Goal: Navigation & Orientation: Find specific page/section

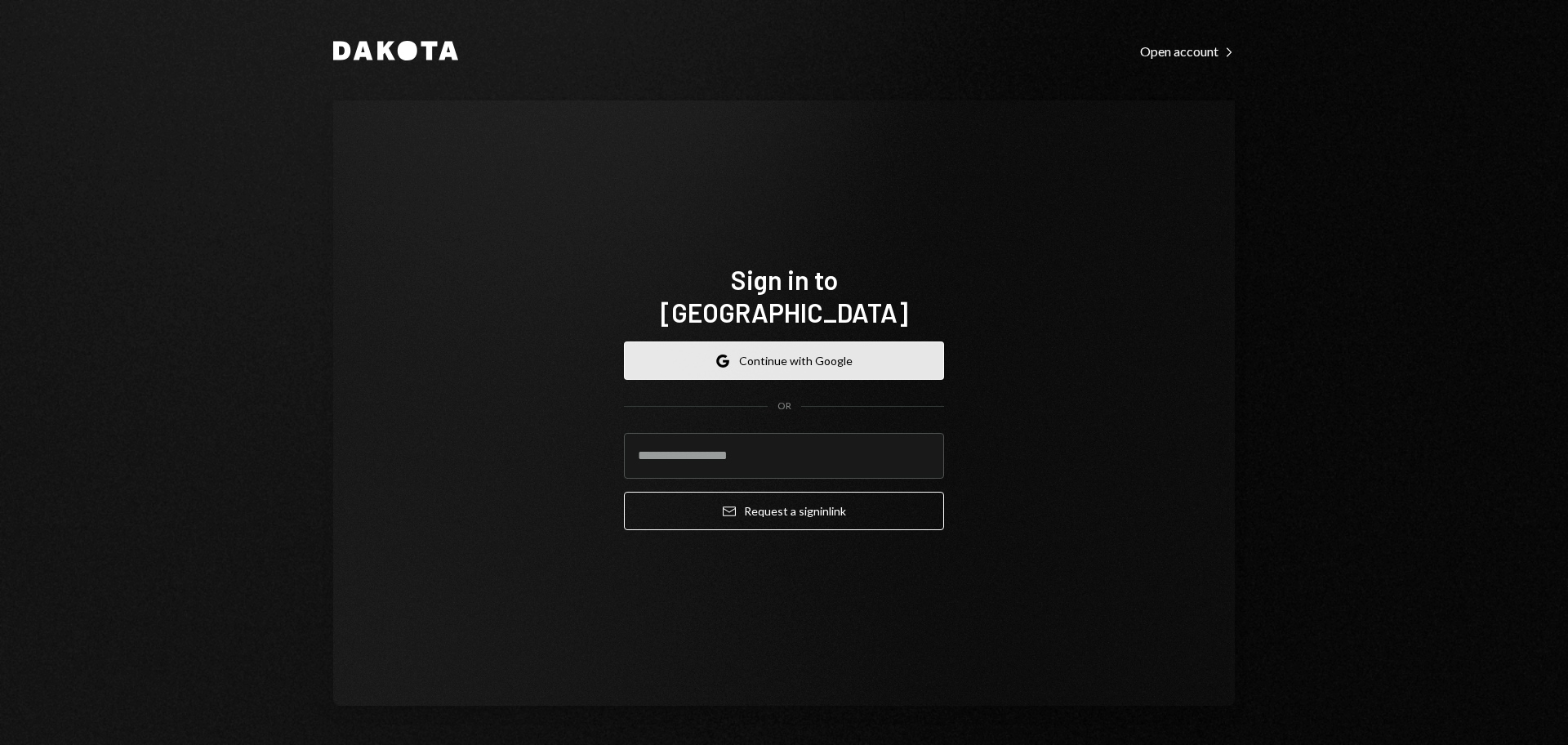
click at [825, 345] on button "Google Continue with Google" at bounding box center [784, 360] width 320 height 38
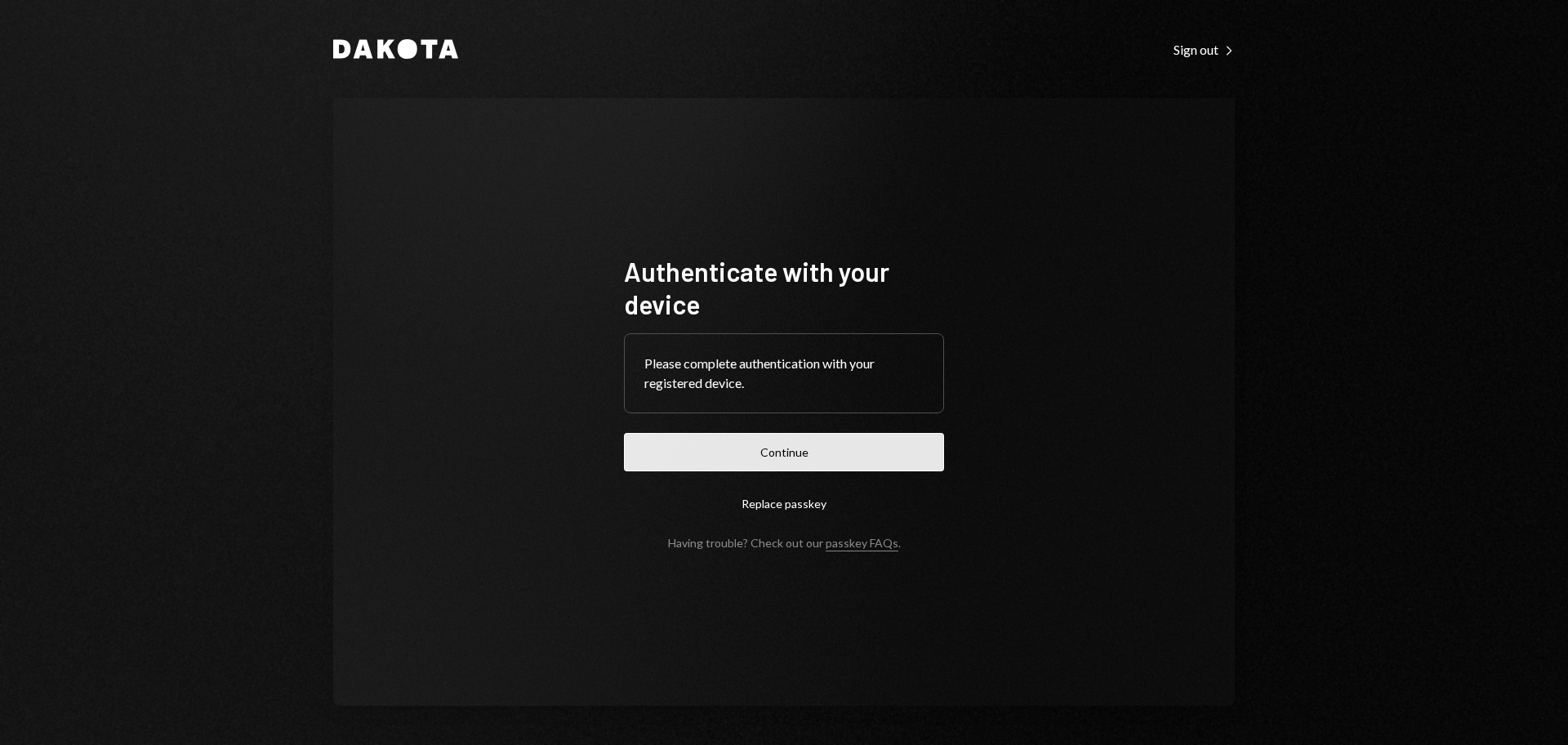
click at [772, 467] on button "Continue" at bounding box center [784, 451] width 320 height 38
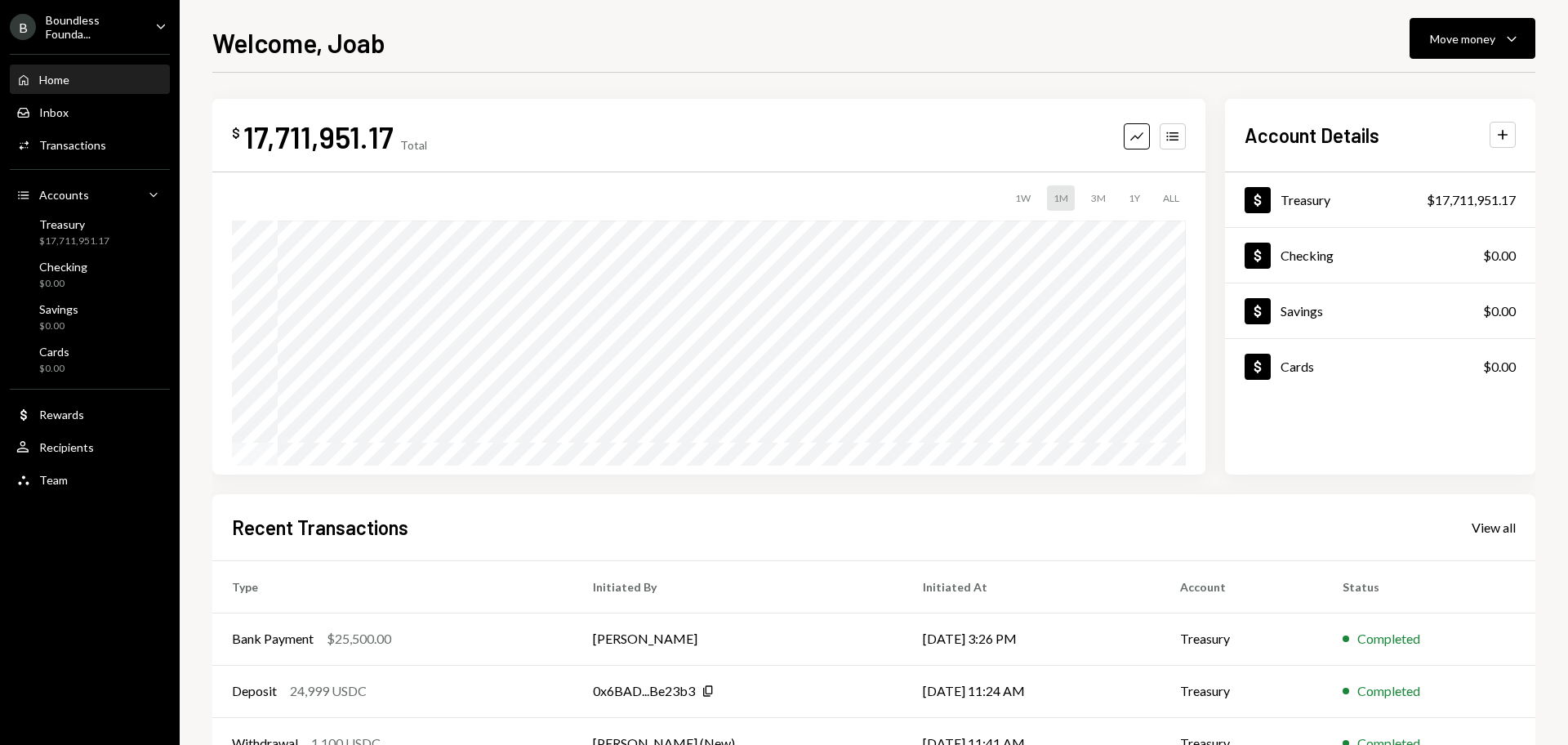
click at [57, 83] on div "Home" at bounding box center [54, 79] width 30 height 14
click at [115, 26] on div "Boundless Founda..." at bounding box center [94, 27] width 96 height 28
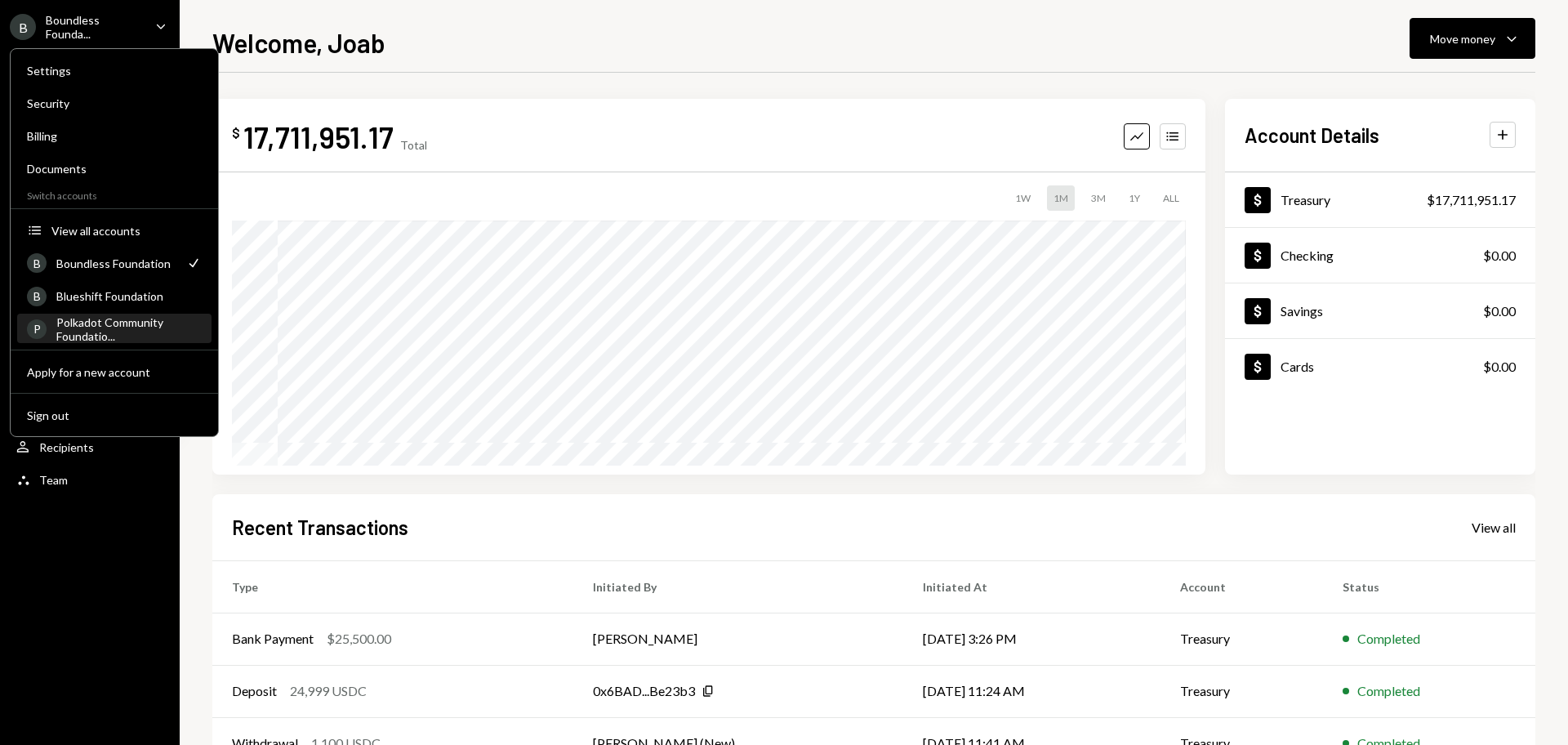
click at [97, 324] on div "Polkadot Community Foundatio..." at bounding box center [128, 329] width 145 height 28
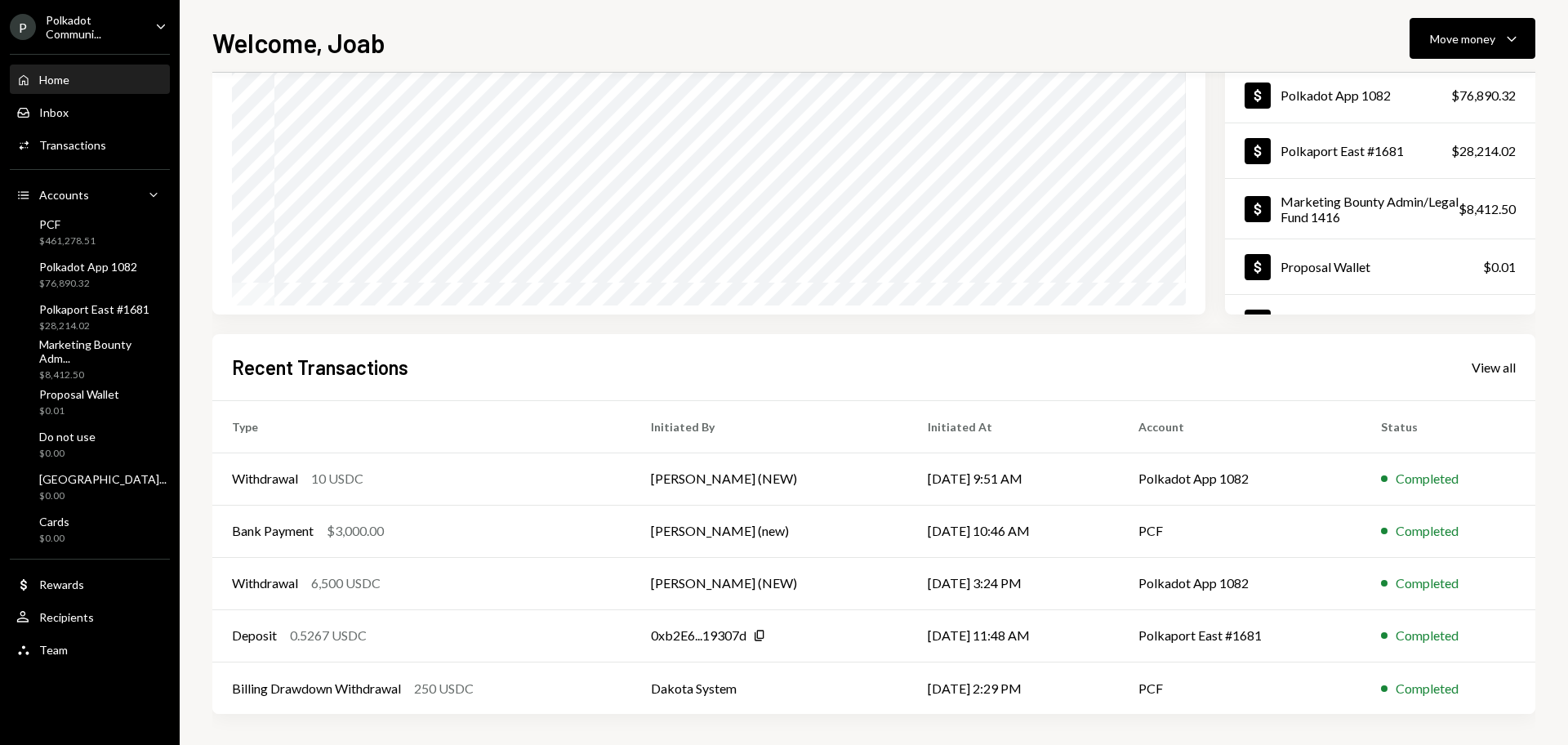
scroll to position [162, 0]
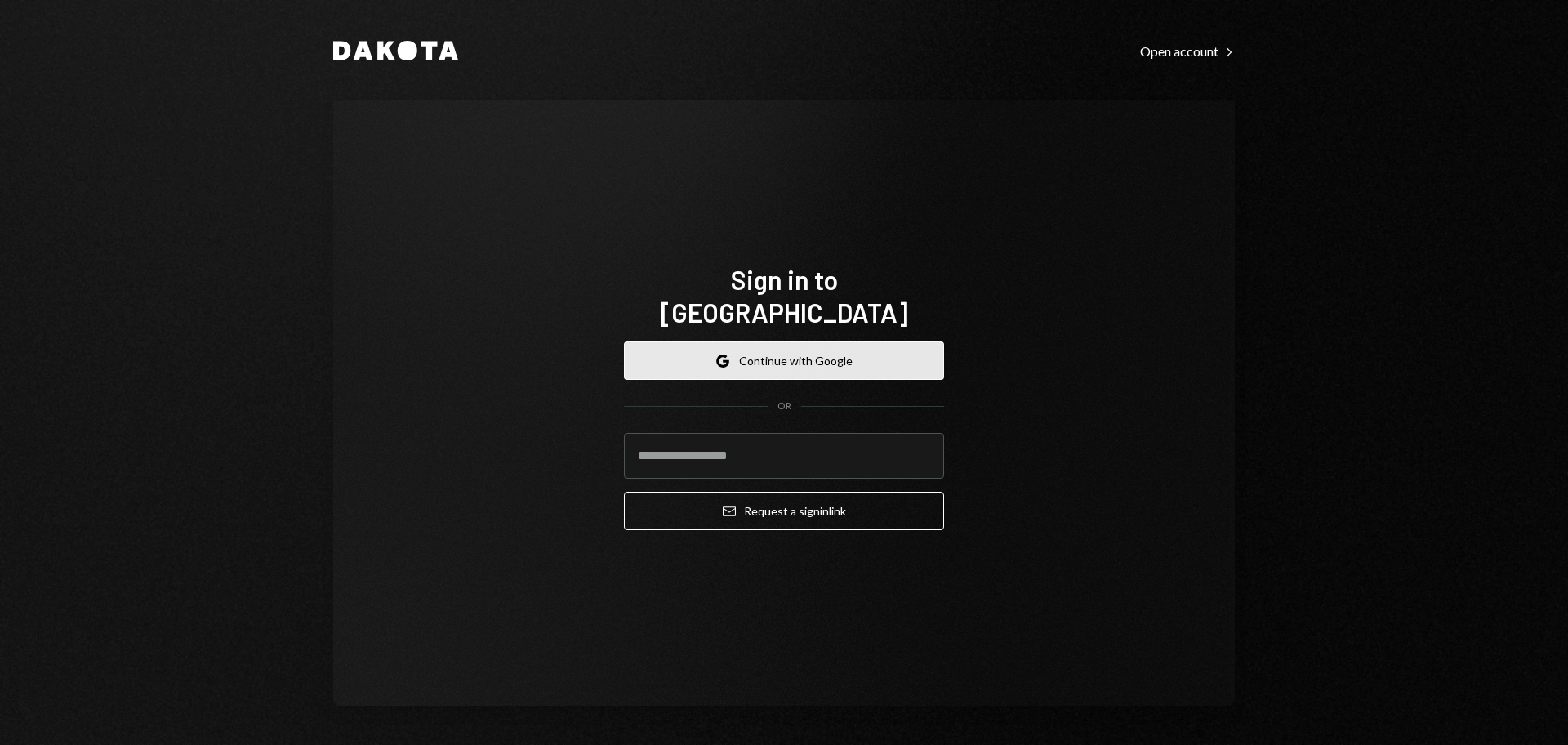
click at [772, 341] on button "Google Continue with Google" at bounding box center [784, 360] width 320 height 38
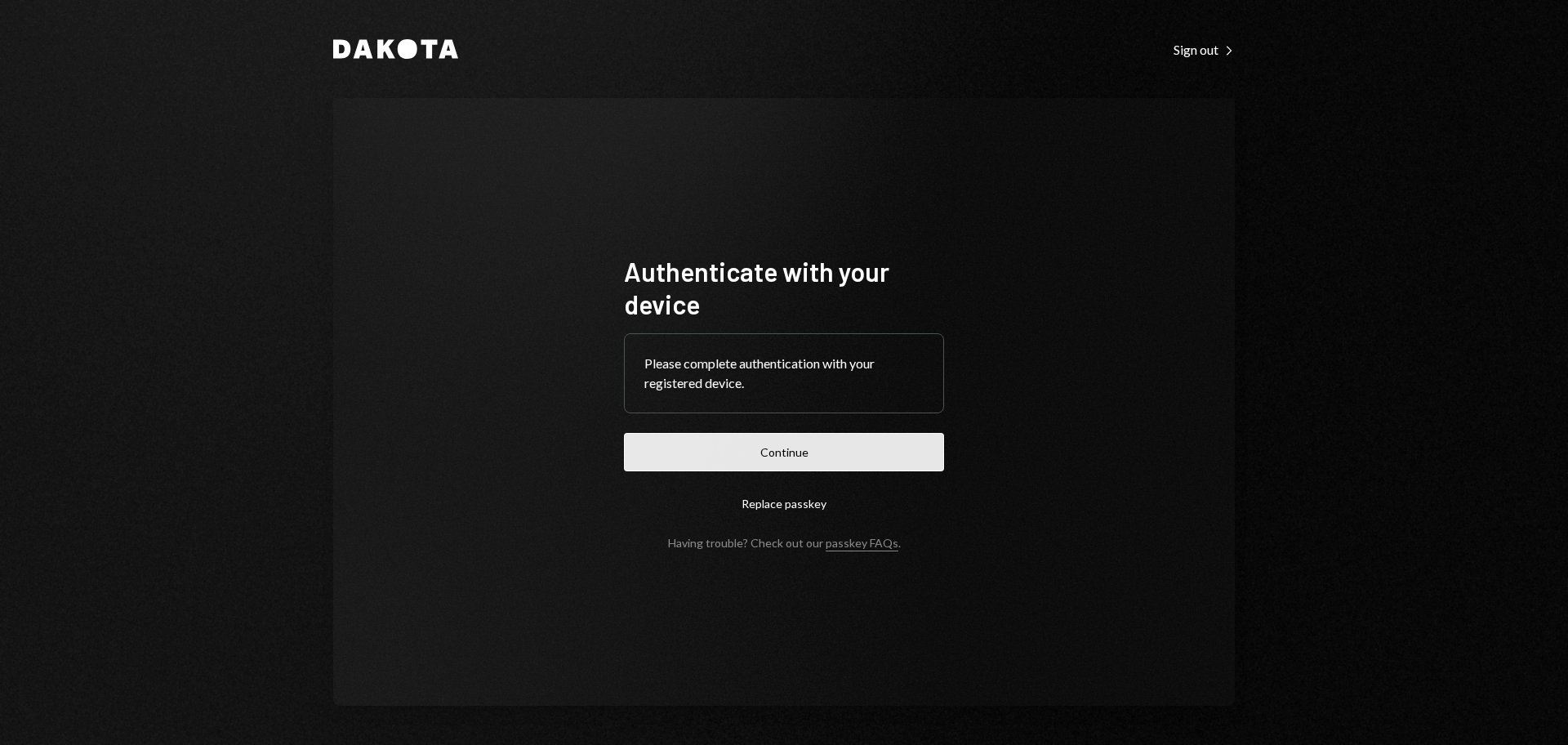
click at [773, 455] on button "Continue" at bounding box center [784, 451] width 320 height 38
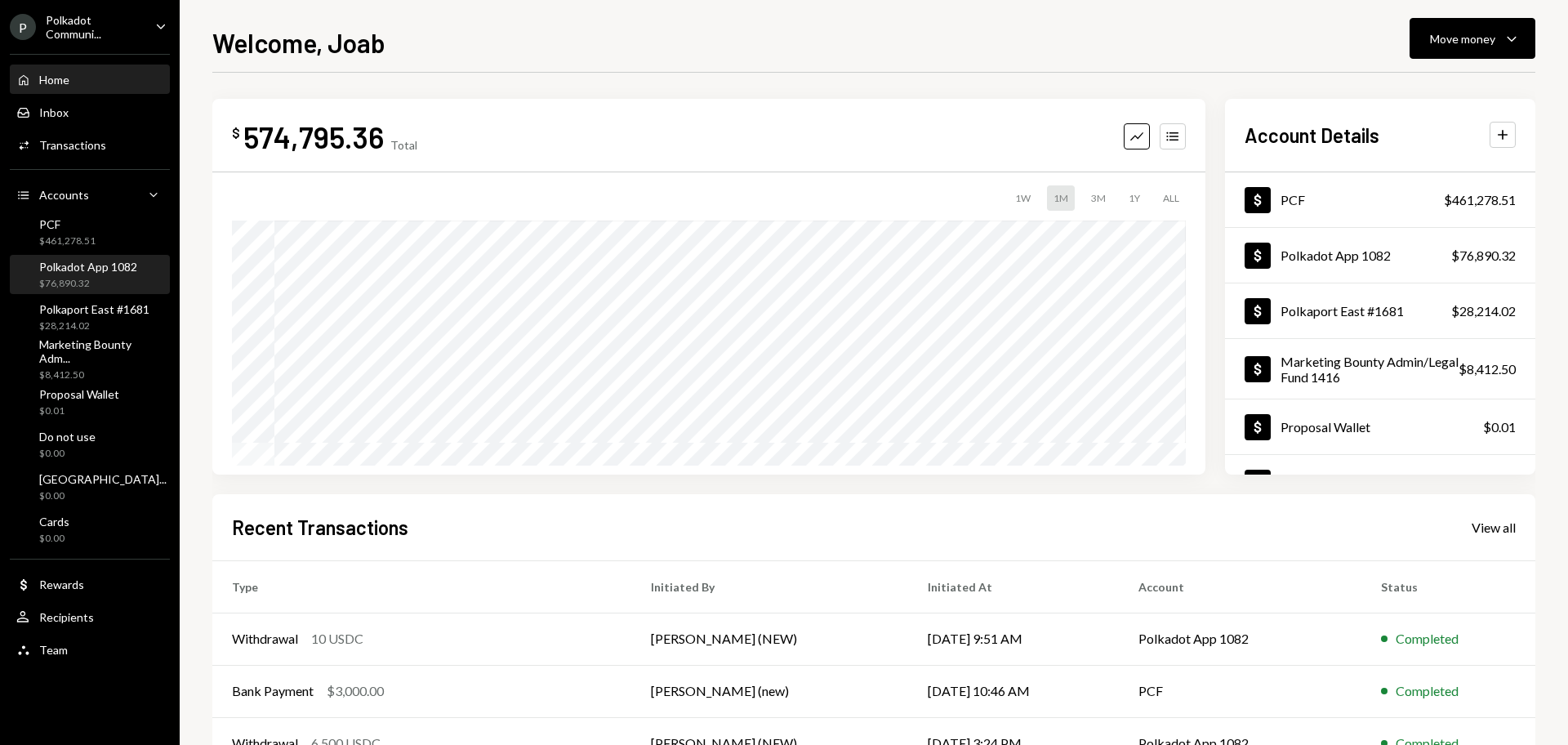
click at [75, 272] on div "Polkadot App 1082" at bounding box center [88, 266] width 98 height 14
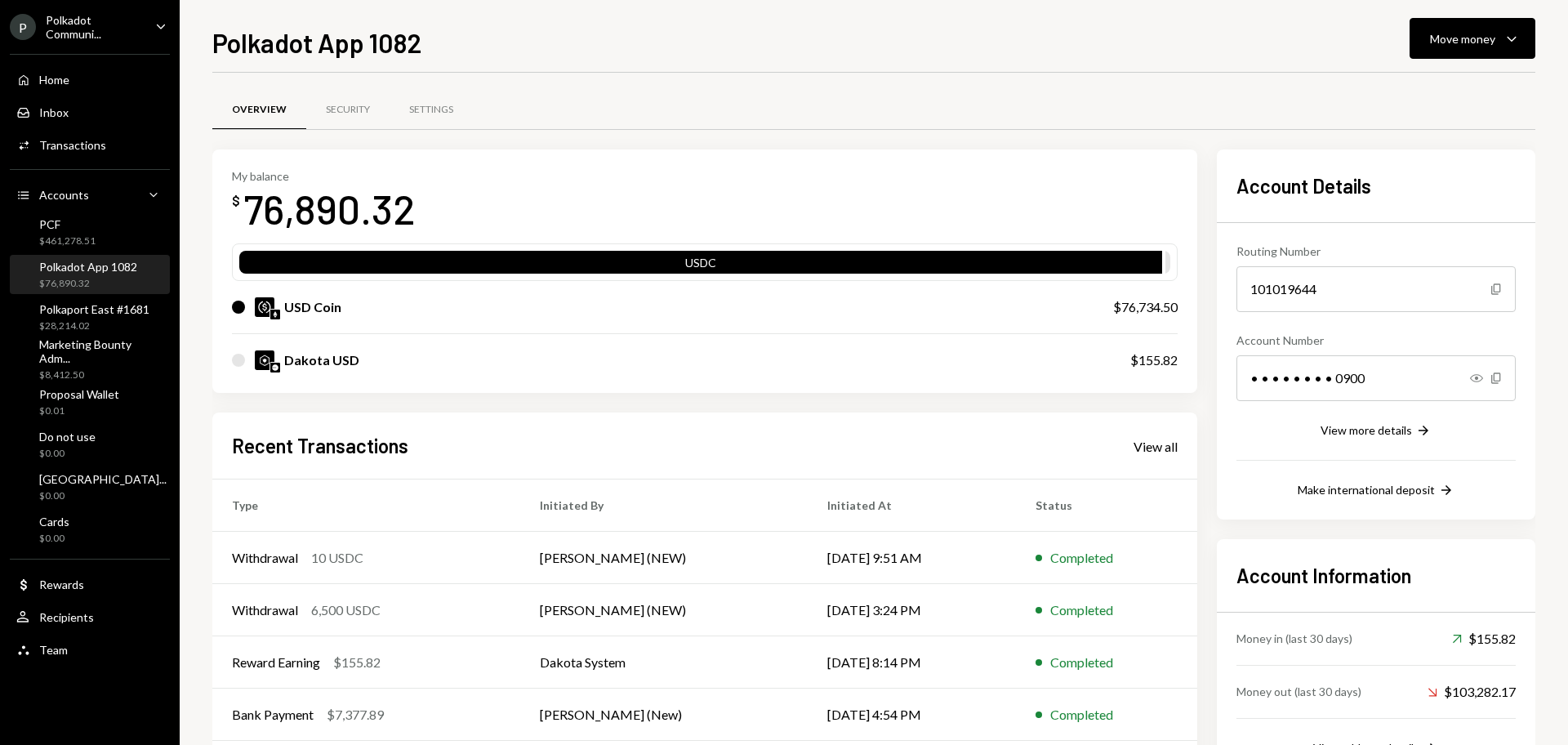
click at [122, 33] on div "Polkadot Communi..." at bounding box center [94, 27] width 96 height 28
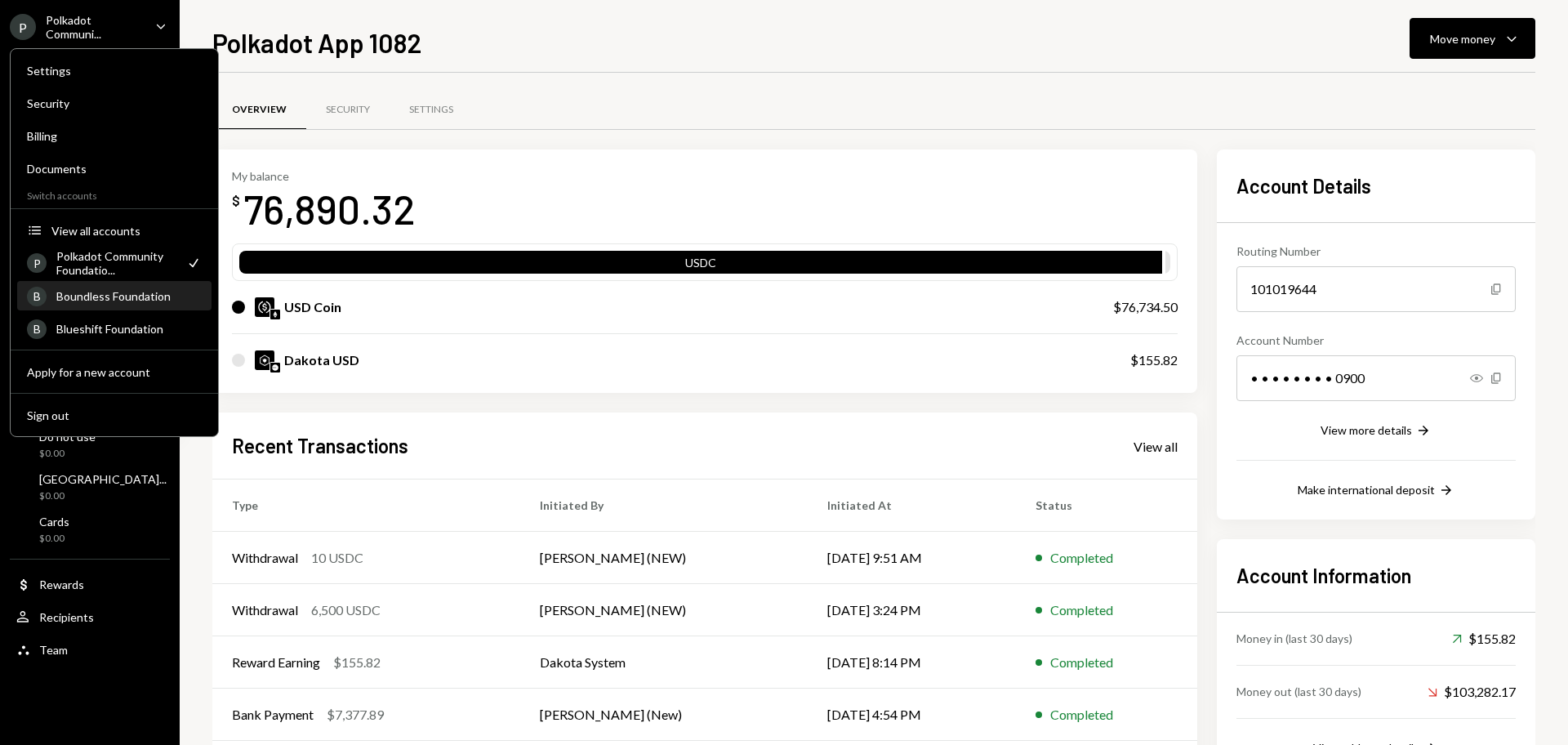
click at [119, 296] on div "Boundless Foundation" at bounding box center [128, 295] width 145 height 14
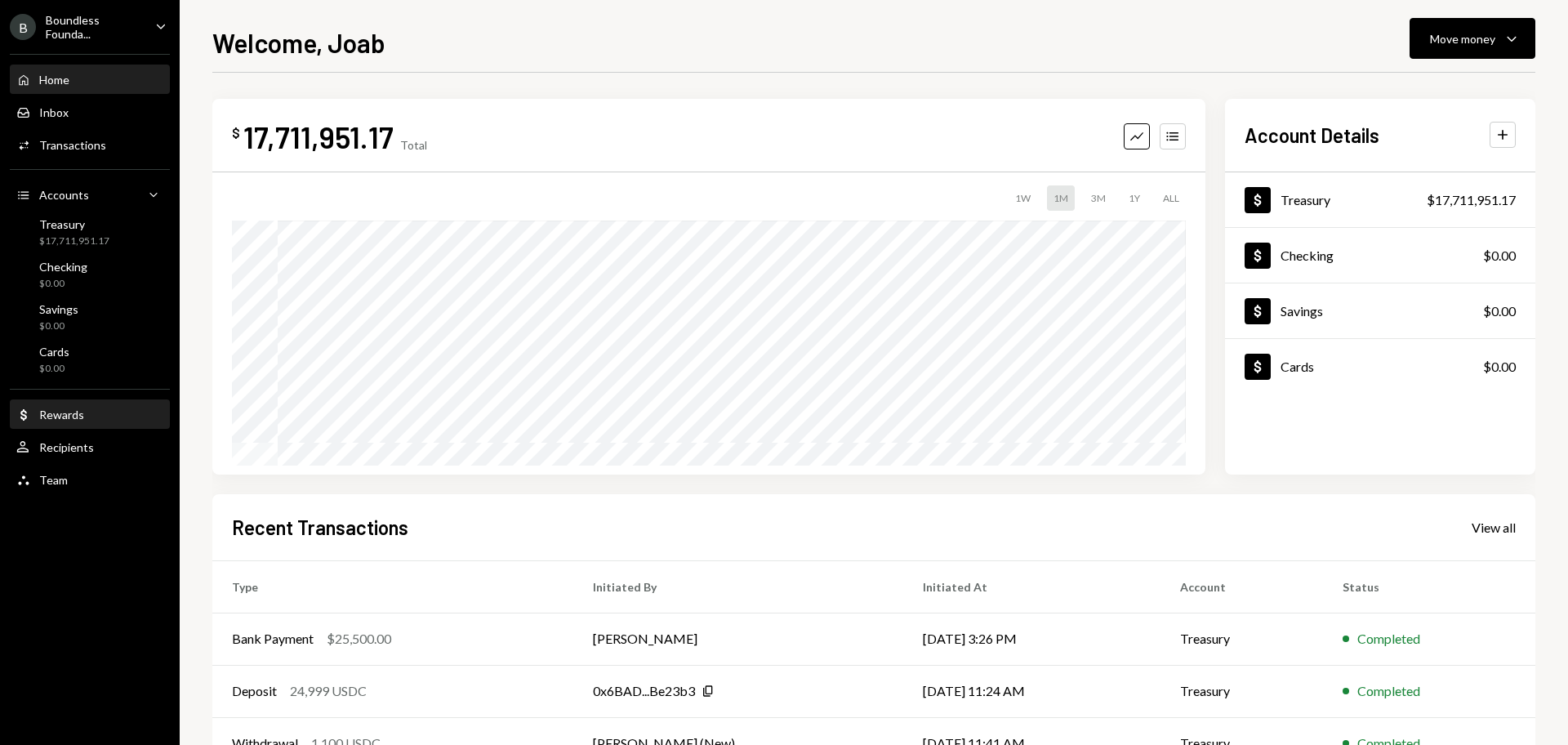
click at [78, 420] on div "Rewards" at bounding box center [62, 414] width 45 height 14
